Goal: Task Accomplishment & Management: Use online tool/utility

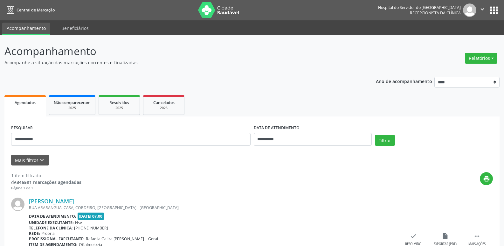
scroll to position [32, 0]
click at [472, 57] on button "Relatórios" at bounding box center [481, 58] width 32 height 11
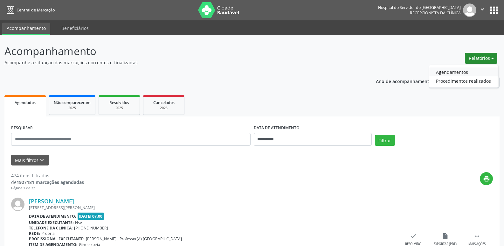
click at [460, 71] on link "Agendamentos" at bounding box center [463, 71] width 68 height 9
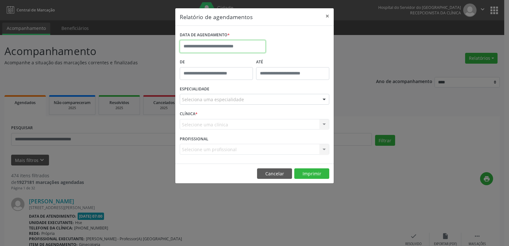
click at [253, 47] on input "text" at bounding box center [223, 46] width 86 height 13
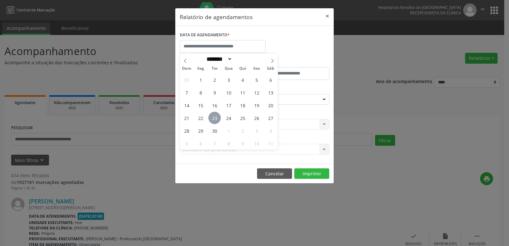
click at [214, 119] on span "23" at bounding box center [214, 118] width 12 height 12
type input "**********"
click at [214, 119] on span "23" at bounding box center [214, 118] width 12 height 12
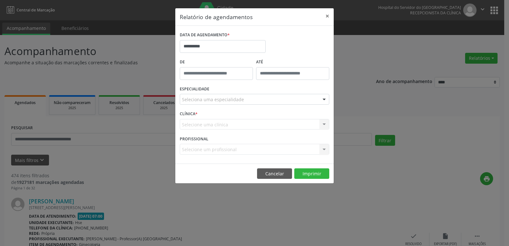
click at [311, 100] on div "Seleciona uma especialidade" at bounding box center [254, 99] width 149 height 11
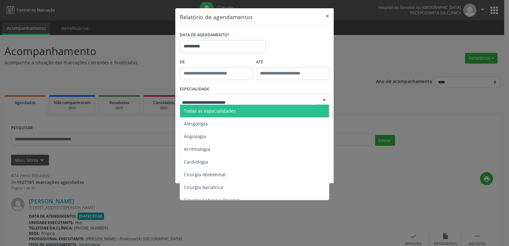
click at [310, 106] on span "Todas as especialidades" at bounding box center [255, 111] width 150 height 13
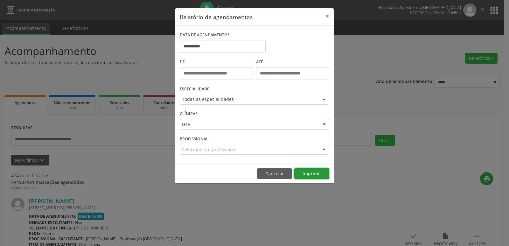
click at [314, 175] on button "Imprimir" at bounding box center [311, 173] width 35 height 11
